Goal: Task Accomplishment & Management: Use online tool/utility

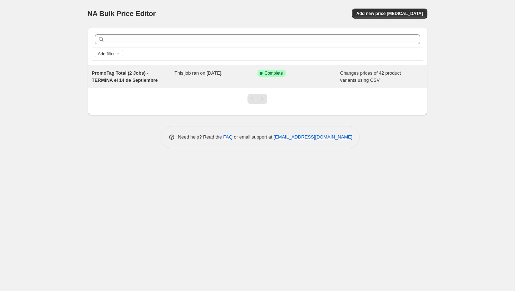
click at [198, 78] on div "This job ran on September 14, 2025." at bounding box center [215, 77] width 83 height 14
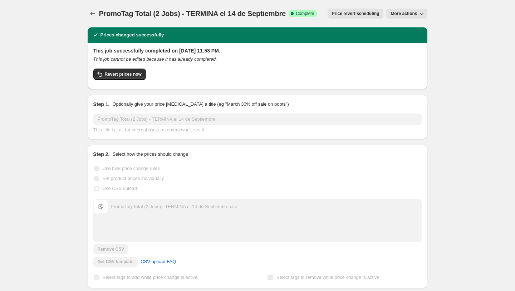
click at [410, 18] on button "More actions" at bounding box center [406, 14] width 41 height 10
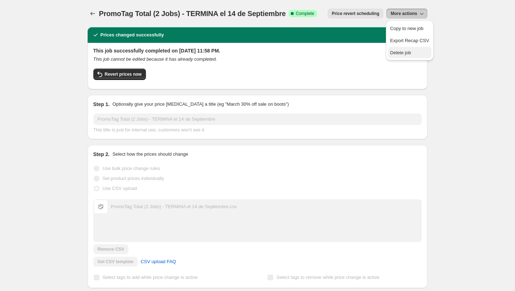
click at [404, 54] on span "Delete job" at bounding box center [400, 52] width 21 height 5
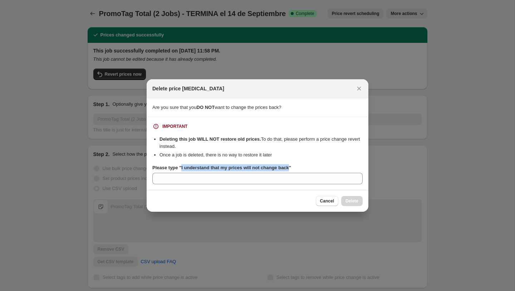
drag, startPoint x: 295, startPoint y: 168, endPoint x: 182, endPoint y: 168, distance: 113.3
click at [182, 168] on b "Please type "I understand that my prices will not change back"" at bounding box center [221, 167] width 139 height 5
copy b "I understand that my prices will not change back"
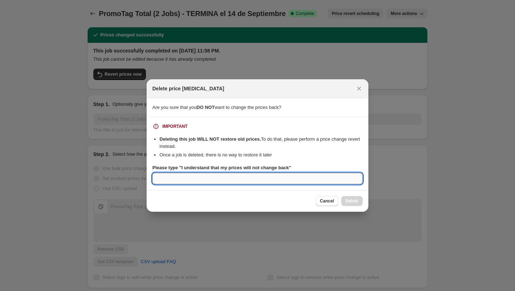
click at [176, 182] on input "Please type "I understand that my prices will not change back"" at bounding box center [257, 178] width 210 height 11
paste input "I understand that my prices will not change back"
type input "I understand that my prices will not change back"
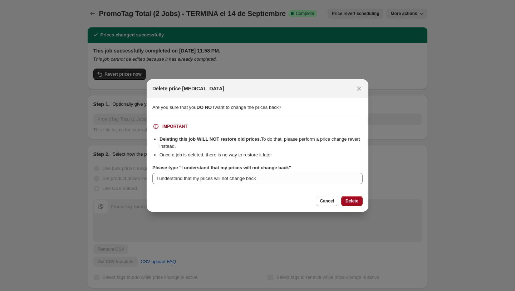
click at [355, 197] on button "Delete" at bounding box center [351, 201] width 21 height 10
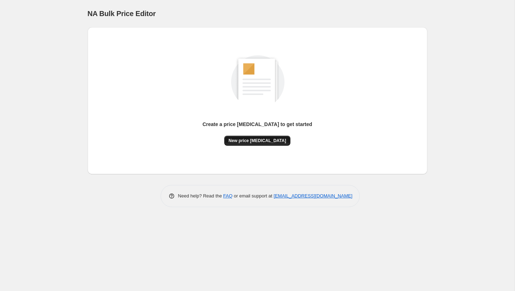
click at [248, 144] on button "New price change job" at bounding box center [257, 141] width 66 height 10
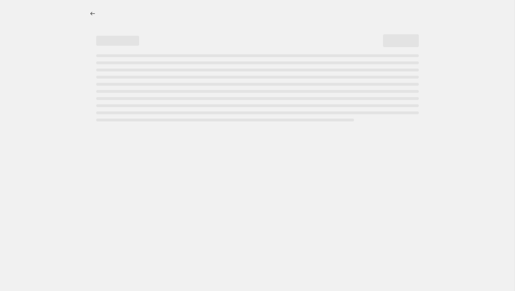
select select "percentage"
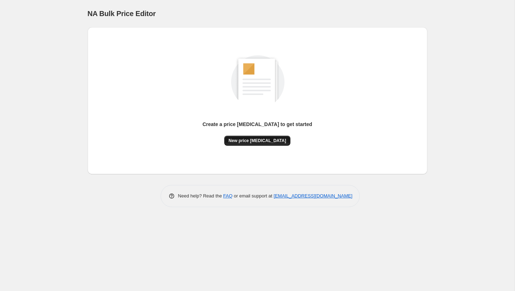
click at [247, 142] on span "New price change job" at bounding box center [257, 141] width 58 height 6
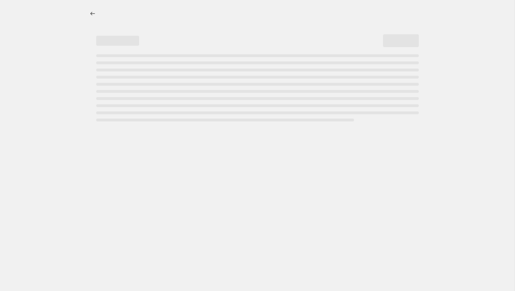
select select "percentage"
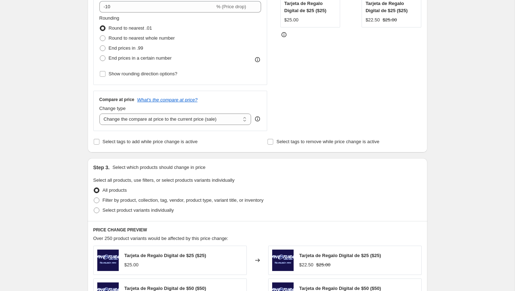
scroll to position [182, 0]
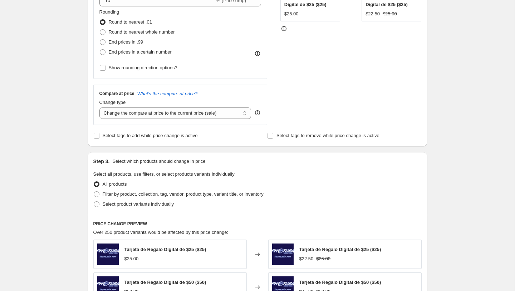
click at [160, 187] on div "All products" at bounding box center [257, 184] width 328 height 10
click at [159, 196] on span "Filter by product, collection, tag, vendor, product type, variant title, or inv…" at bounding box center [183, 194] width 161 height 5
click at [94, 192] on input "Filter by product, collection, tag, vendor, product type, variant title, or inv…" at bounding box center [94, 192] width 0 height 0
radio input "true"
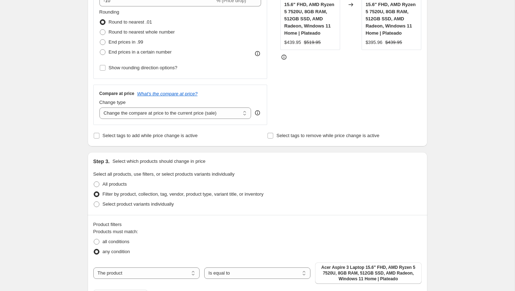
scroll to position [342, 0]
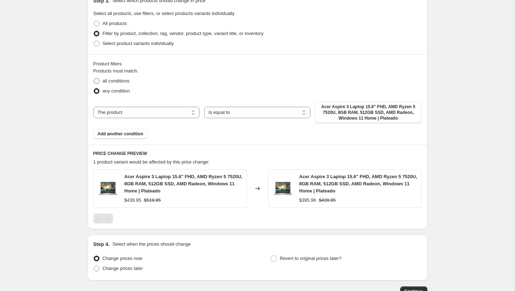
click at [113, 83] on span "all conditions" at bounding box center [116, 80] width 27 height 5
click at [94, 79] on input "all conditions" at bounding box center [94, 78] width 0 height 0
radio input "true"
click at [119, 136] on span "Add another condition" at bounding box center [121, 134] width 46 height 6
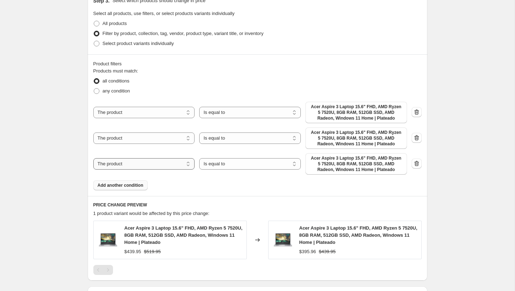
click at [154, 164] on select "The product The product's collection The product's tag The product's vendor The…" at bounding box center [144, 163] width 102 height 11
select select "vendor"
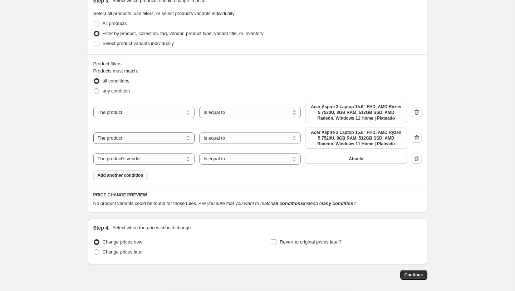
click at [163, 137] on select "The product The product's collection The product's tag The product's vendor The…" at bounding box center [144, 138] width 102 height 11
select select "product_status"
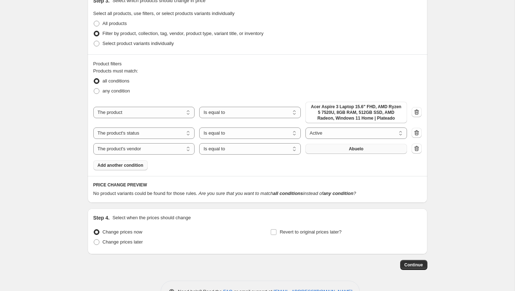
click at [347, 150] on button "Abuelo" at bounding box center [356, 149] width 102 height 10
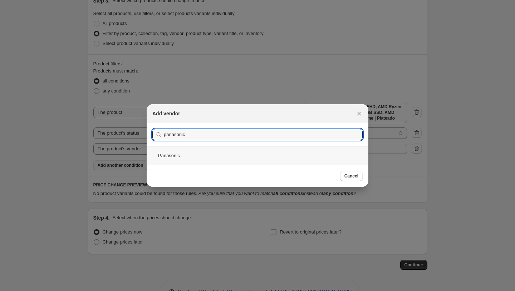
type input "panasonic"
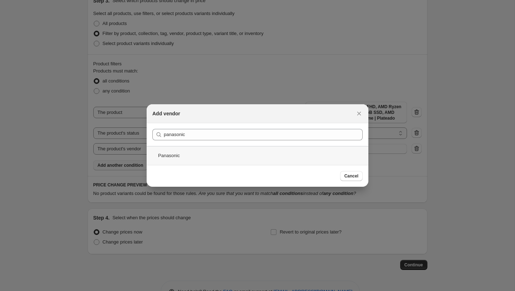
click at [193, 151] on div "Panasonic" at bounding box center [258, 155] width 222 height 19
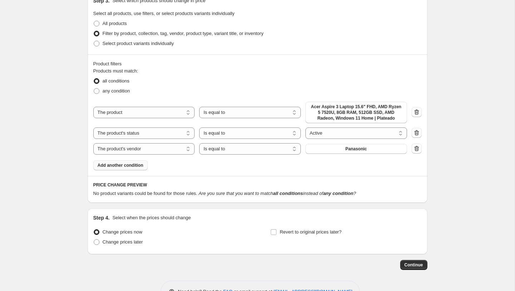
click at [129, 167] on span "Add another condition" at bounding box center [121, 166] width 46 height 6
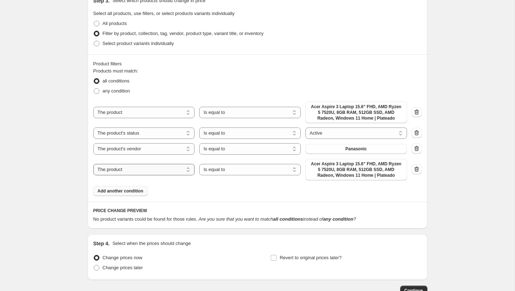
click at [143, 172] on select "The product The product's collection The product's tag The product's vendor The…" at bounding box center [144, 169] width 102 height 11
select select "tag"
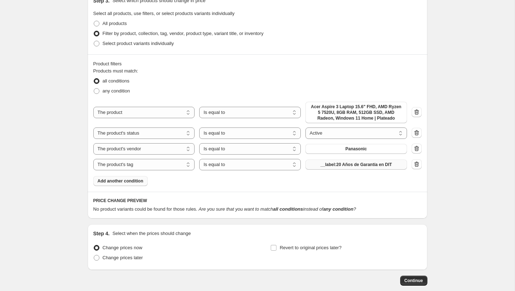
click at [341, 164] on span "__label:20 Años de Garantía en DIT" at bounding box center [355, 165] width 71 height 6
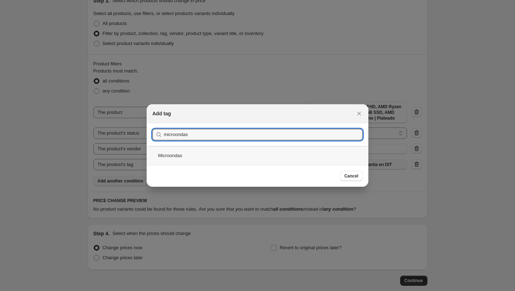
type input "microondas"
click at [198, 161] on div "Microondas" at bounding box center [258, 155] width 222 height 19
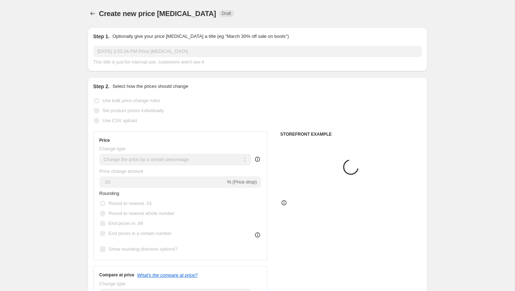
scroll to position [342, 0]
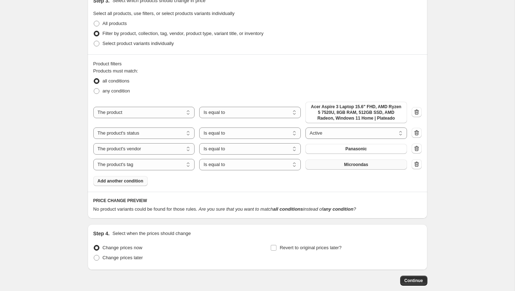
click at [129, 181] on span "Add another condition" at bounding box center [121, 181] width 46 height 6
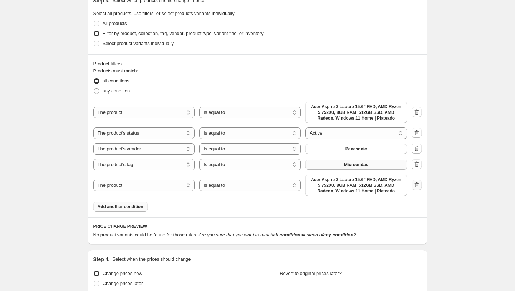
click at [415, 185] on icon "button" at bounding box center [416, 185] width 7 height 7
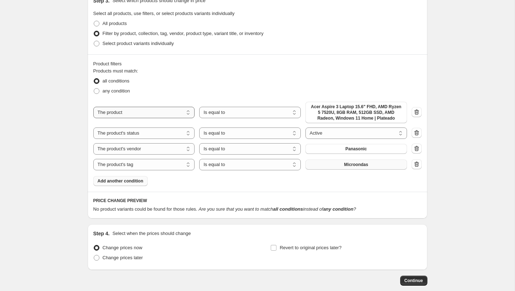
click at [158, 110] on select "The product The product's collection The product's tag The product's vendor The…" at bounding box center [144, 112] width 102 height 11
select select "tag"
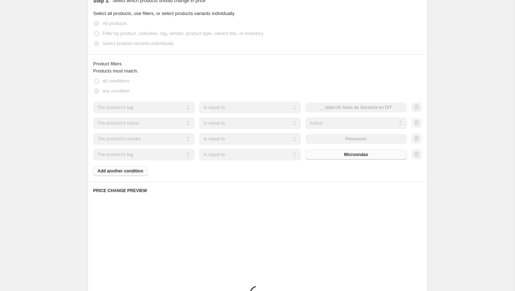
click at [237, 106] on select "Is equal to Is not equal to" at bounding box center [250, 107] width 102 height 11
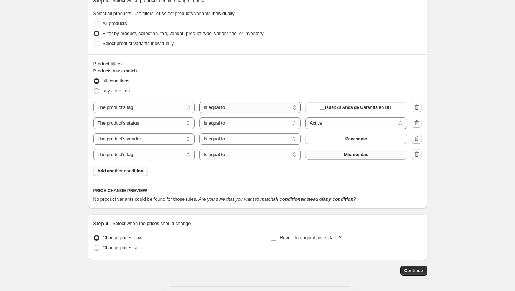
click at [237, 109] on select "Is equal to Is not equal to" at bounding box center [250, 107] width 102 height 11
select select "not_equal"
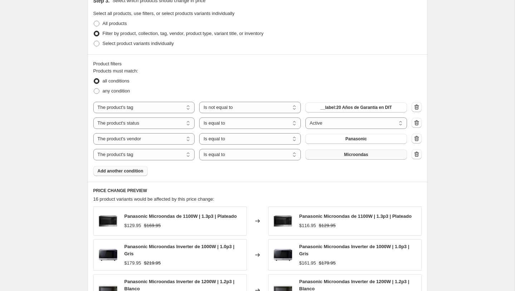
click at [332, 106] on span "__label:20 Años de Garantía en DIT" at bounding box center [355, 108] width 71 height 6
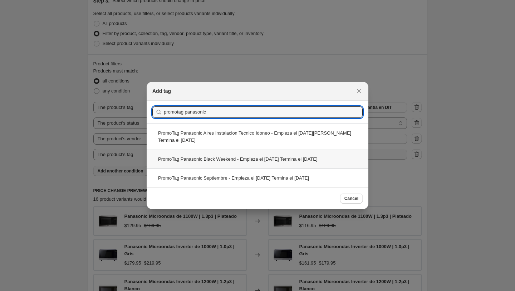
type input "promotag panasonic"
click at [220, 150] on div "PromoTag Panasonic Black Weekend - Empieza el 22 de Septiembre Termina el 8 de …" at bounding box center [258, 159] width 222 height 19
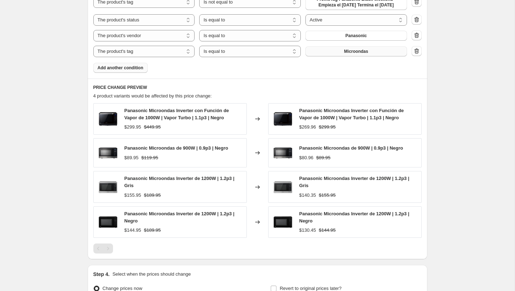
scroll to position [452, 0]
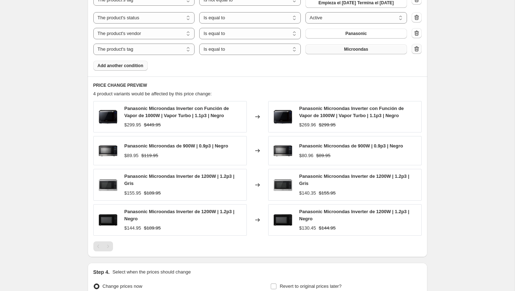
click at [414, 51] on icon "button" at bounding box center [416, 48] width 5 height 5
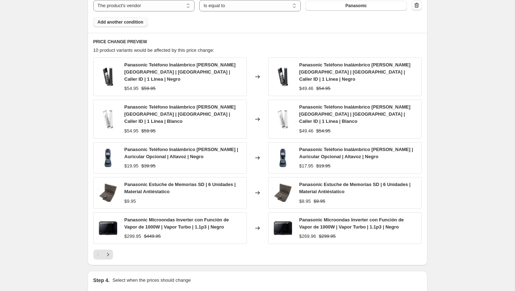
scroll to position [471, 0]
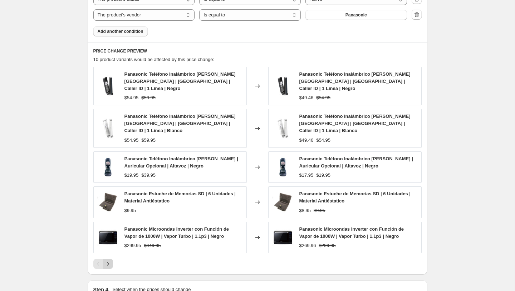
click at [107, 261] on icon "Next" at bounding box center [107, 264] width 7 height 7
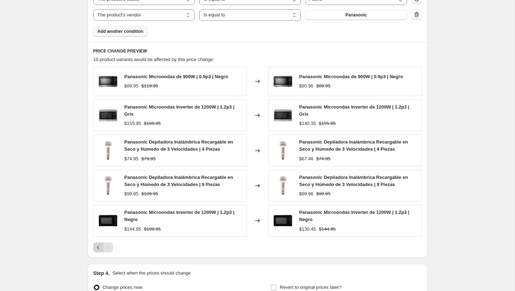
click at [96, 251] on icon "Previous" at bounding box center [98, 247] width 7 height 7
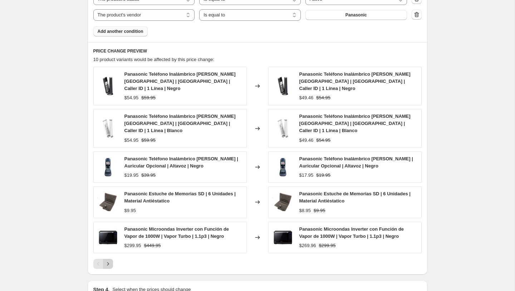
click at [110, 261] on icon "Next" at bounding box center [107, 264] width 7 height 7
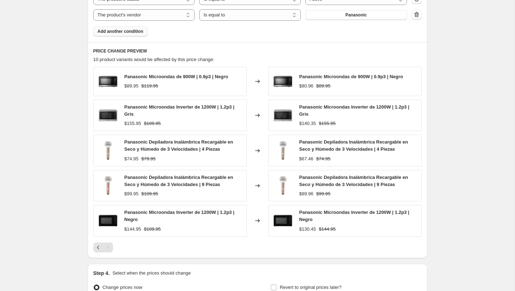
scroll to position [484, 0]
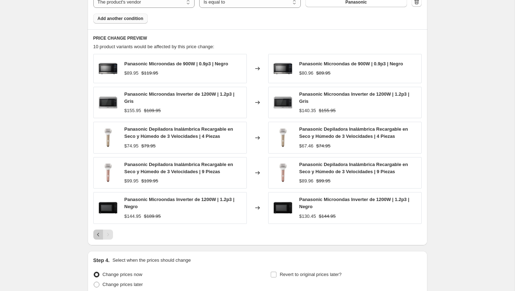
click at [98, 238] on icon "Previous" at bounding box center [98, 234] width 7 height 7
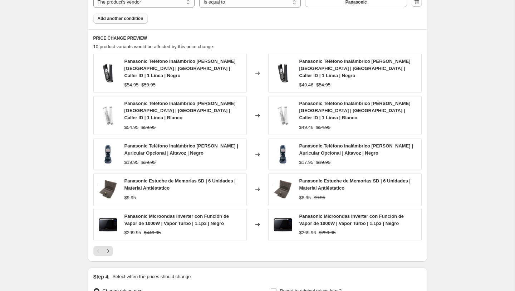
click at [127, 21] on span "Add another condition" at bounding box center [121, 19] width 46 height 6
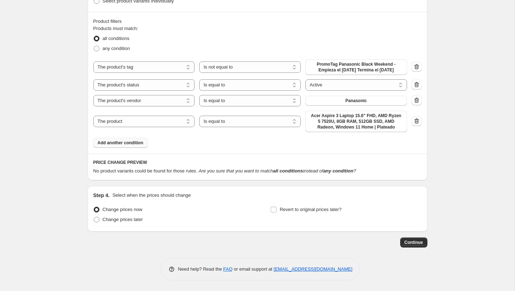
scroll to position [391, 0]
click at [145, 123] on select "The product The product's collection The product's tag The product's vendor The…" at bounding box center [144, 121] width 102 height 11
select select "tag"
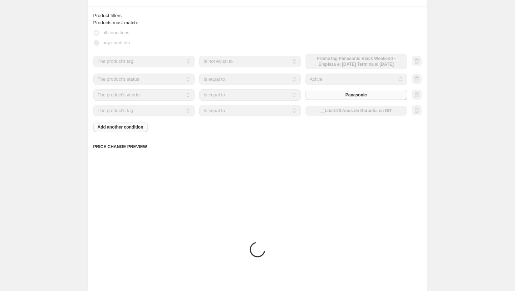
scroll to position [381, 0]
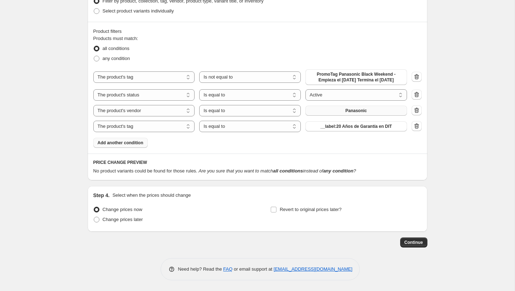
click at [336, 115] on button "Panasonic" at bounding box center [356, 111] width 102 height 10
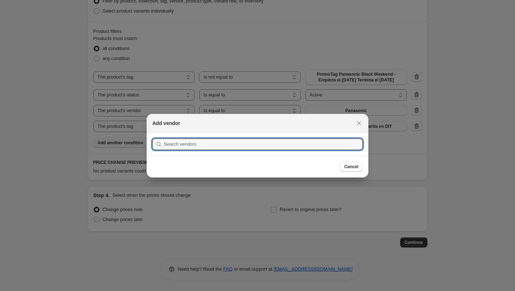
click at [409, 156] on div at bounding box center [257, 145] width 515 height 291
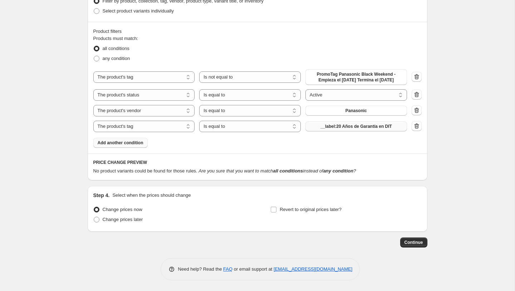
click at [373, 125] on span "__label:20 Años de Garantía en DIT" at bounding box center [355, 127] width 71 height 6
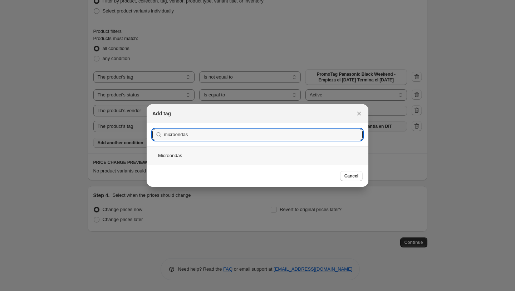
type input "microondas"
click at [175, 154] on div "Microondas" at bounding box center [258, 155] width 222 height 19
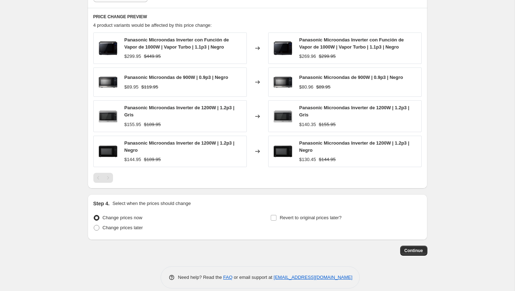
scroll to position [535, 0]
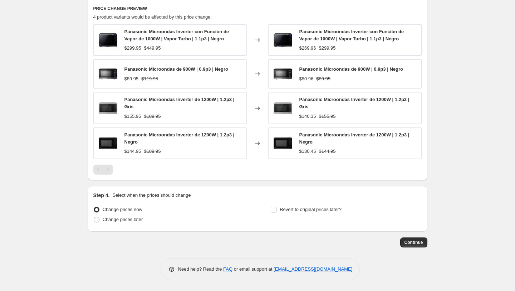
click at [298, 38] on div "Panasonic Microondas Inverter con Función de Vapor de 1000W | Vapor Turbo | 1.1…" at bounding box center [344, 39] width 153 height 31
copy span "Panasonic Microondas Inverter con Función de Vapor de 1000W | Vapor Turbo | 1.1…"
click at [328, 68] on span "Panasonic Microondas de 900W | 0.9p3 | Negro" at bounding box center [351, 68] width 104 height 5
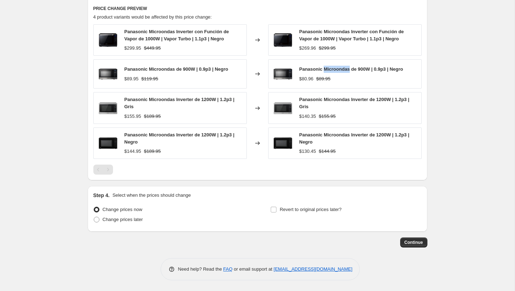
click at [328, 68] on span "Panasonic Microondas de 900W | 0.9p3 | Negro" at bounding box center [351, 68] width 104 height 5
copy span "Panasonic Microondas de 900W | 0.9p3 | Negro"
click at [339, 100] on span "Panasonic Microondas Inverter de 1200W | 1.2p3 | Gris" at bounding box center [354, 103] width 110 height 13
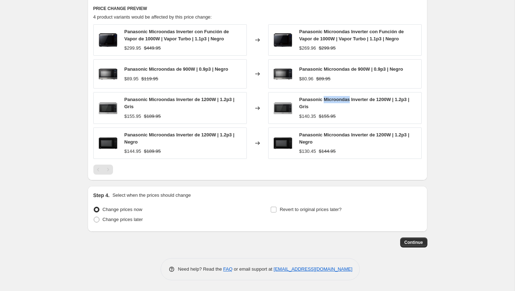
click at [339, 100] on span "Panasonic Microondas Inverter de 1200W | 1.2p3 | Gris" at bounding box center [354, 103] width 110 height 13
copy span "Panasonic Microondas Inverter de 1200W | 1.2p3 | Gris"
click at [351, 137] on span "Panasonic Microondas Inverter de 1200W | 1.2p3 | Negro" at bounding box center [354, 138] width 110 height 13
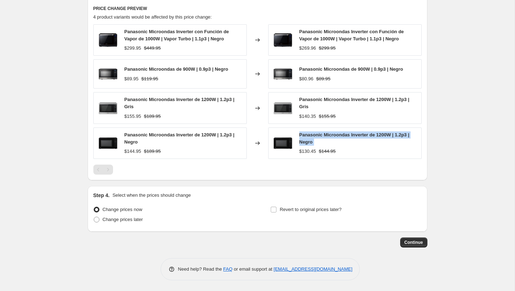
click at [351, 137] on span "Panasonic Microondas Inverter de 1200W | 1.2p3 | Negro" at bounding box center [354, 138] width 110 height 13
copy span "Panasonic Microondas Inverter de 1200W | 1.2p3 | Negro"
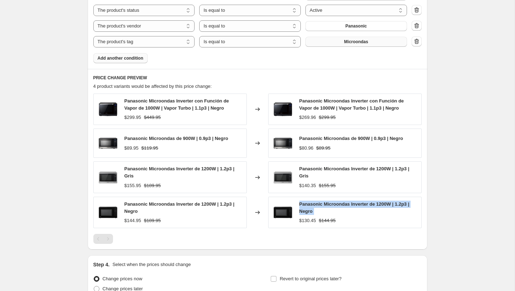
scroll to position [369, 0]
